Goal: Transaction & Acquisition: Purchase product/service

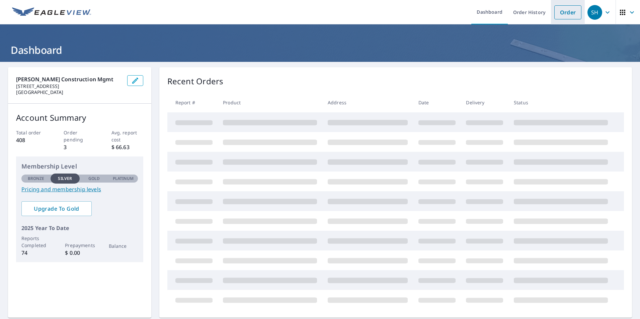
click at [566, 13] on link "Order" at bounding box center [567, 12] width 27 height 14
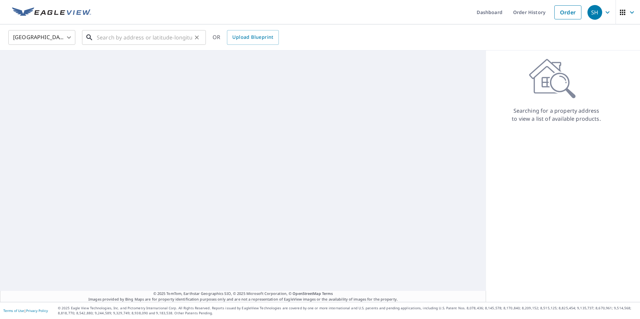
click at [157, 40] on input "text" at bounding box center [144, 37] width 95 height 19
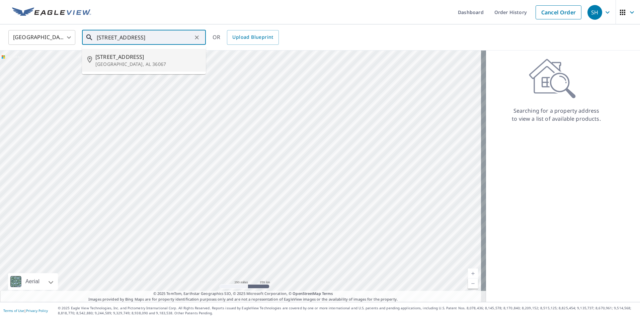
click at [134, 60] on span "[STREET_ADDRESS]" at bounding box center [147, 57] width 105 height 8
type input "[STREET_ADDRESS]"
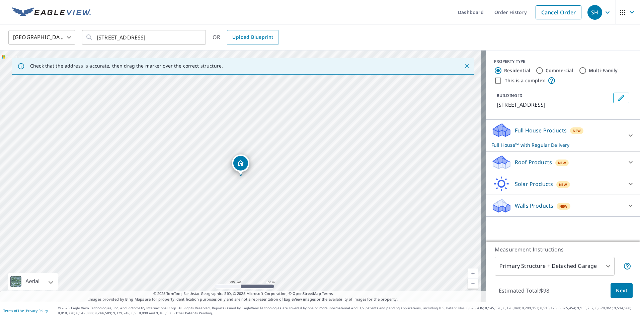
click at [618, 288] on span "Next" at bounding box center [621, 291] width 11 height 8
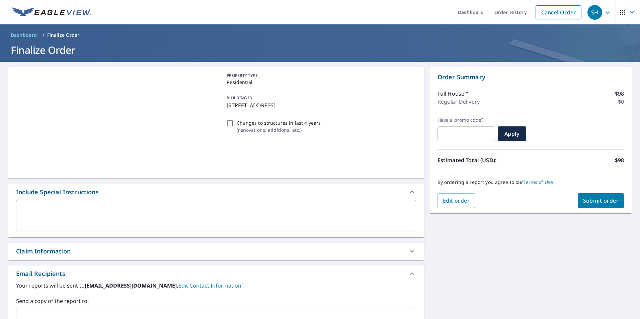
scroll to position [102, 0]
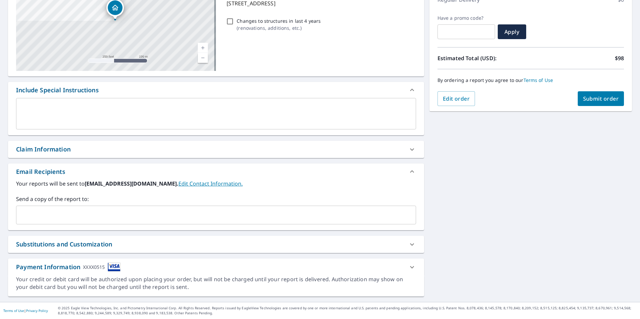
click at [51, 212] on input "text" at bounding box center [211, 215] width 384 height 13
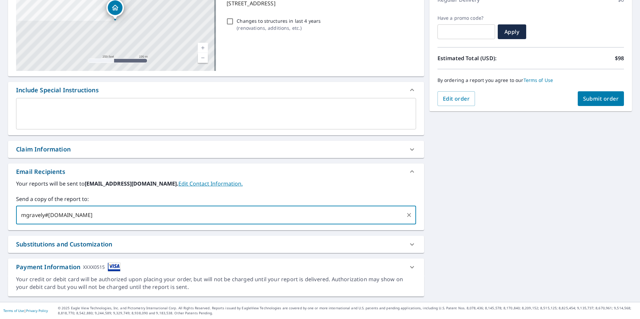
type input "mgravely#[DOMAIN_NAME]"
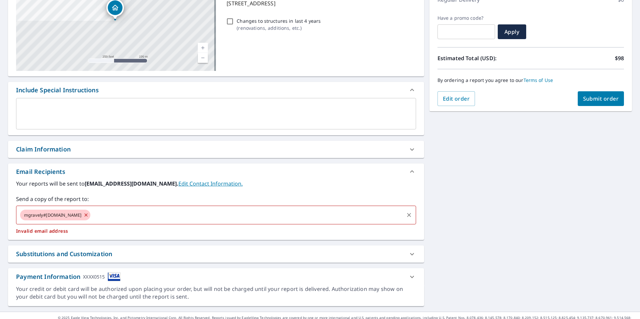
click at [50, 213] on span "mgravely#[DOMAIN_NAME]" at bounding box center [52, 215] width 65 height 6
click at [44, 216] on span "mgravely#[DOMAIN_NAME]" at bounding box center [52, 215] width 65 height 6
click at [89, 214] on icon at bounding box center [85, 215] width 5 height 7
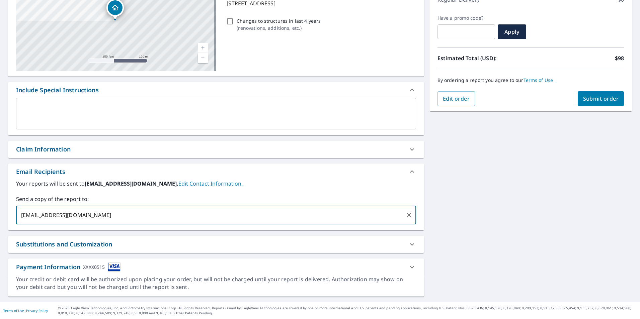
type input "[EMAIL_ADDRESS][DOMAIN_NAME]"
click at [588, 96] on span "Submit order" at bounding box center [601, 98] width 36 height 7
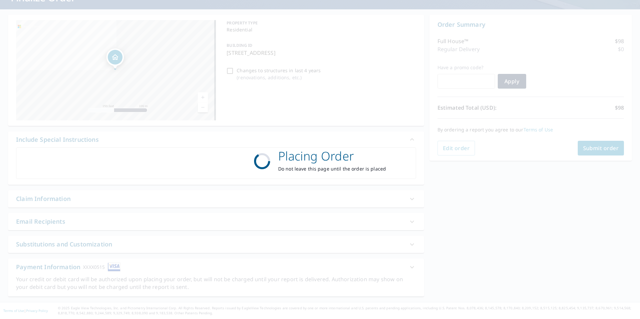
scroll to position [53, 0]
